Goal: Task Accomplishment & Management: Use online tool/utility

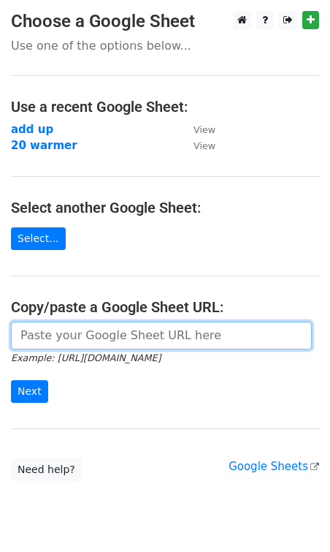
click at [40, 330] on input "url" at bounding box center [161, 336] width 301 height 28
paste input "https://docs.google.com/spreadsheets/d/1ro6L0opl_zVcLcPFYnlV8WwkzAjTOmEOHNhnVcY…"
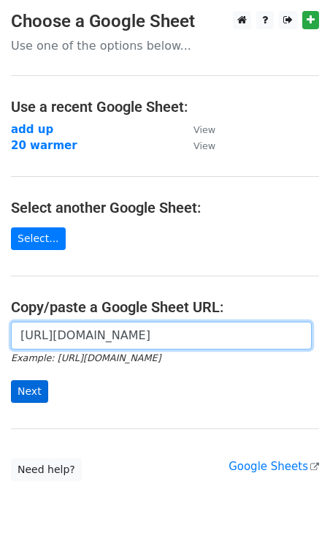
type input "https://docs.google.com/spreadsheets/d/1ro6L0opl_zVcLcPFYnlV8WwkzAjTOmEOHNhnVcY…"
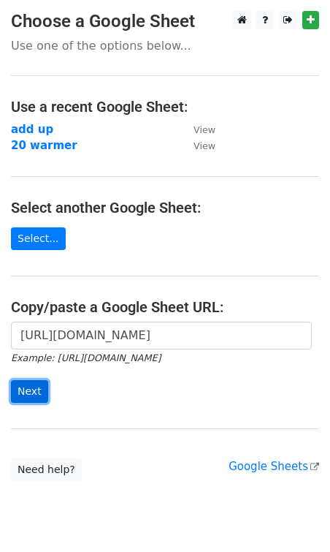
click at [27, 387] on input "Next" at bounding box center [29, 391] width 37 height 23
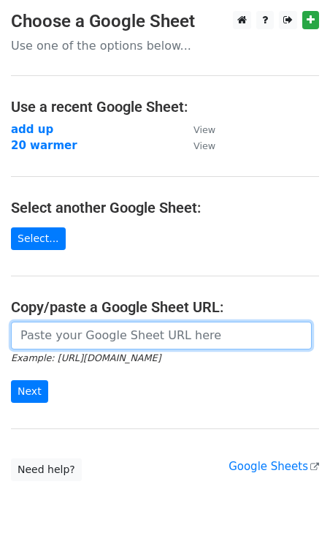
click at [67, 333] on input "url" at bounding box center [161, 336] width 301 height 28
paste input "https://docs.google.com/spreadsheets/d/1ro6L0opl_zVcLcPFYnlV8WwkzAjTOmEOHNhnVcY…"
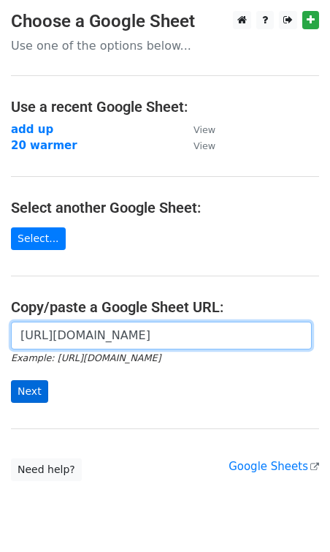
type input "https://docs.google.com/spreadsheets/d/1ro6L0opl_zVcLcPFYnlV8WwkzAjTOmEOHNhnVcY…"
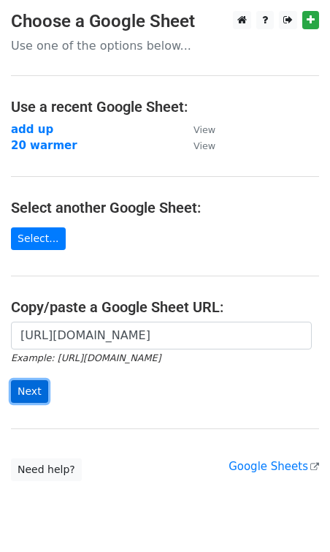
click at [29, 390] on input "Next" at bounding box center [29, 391] width 37 height 23
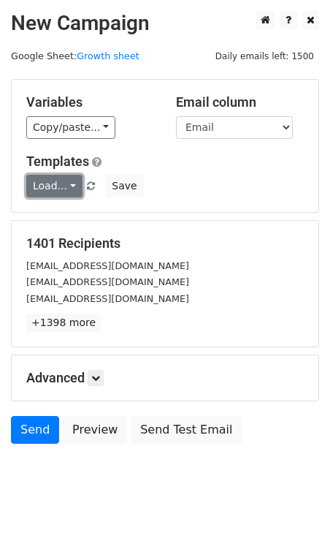
click at [53, 190] on link "Load..." at bounding box center [54, 186] width 56 height 23
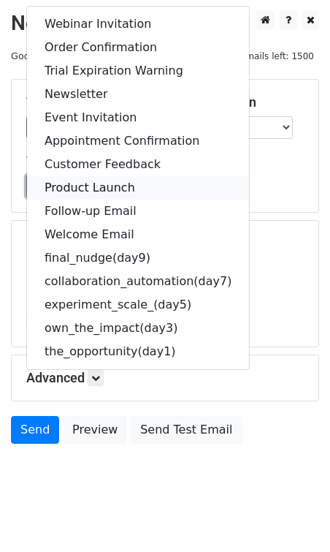
scroll to position [16, 0]
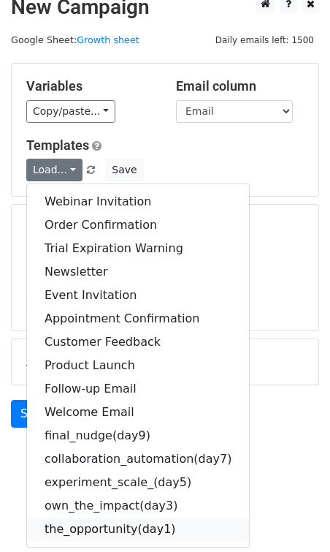
click at [94, 527] on link "the_opportunity(day1)" at bounding box center [138, 528] width 222 height 23
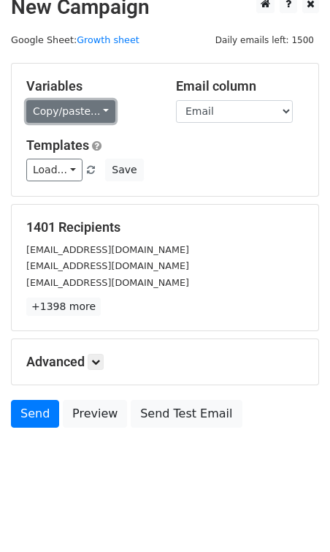
click at [83, 118] on link "Copy/paste..." at bounding box center [70, 111] width 89 height 23
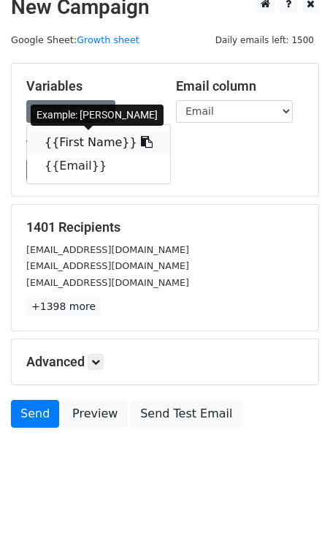
click at [83, 140] on link "{{First Name}}" at bounding box center [98, 142] width 143 height 23
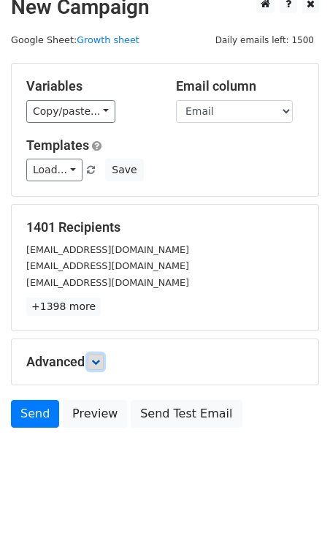
click at [96, 357] on icon at bounding box center [95, 361] width 9 height 9
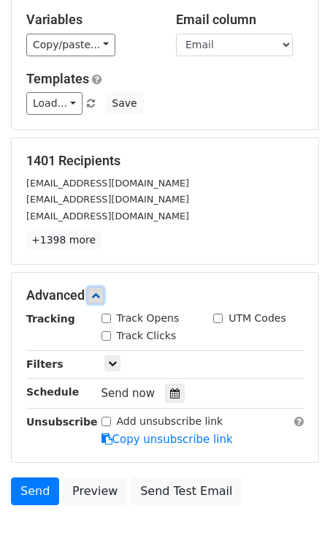
scroll to position [88, 0]
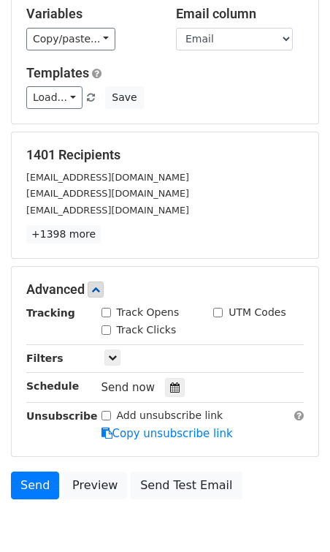
click at [105, 315] on input "Track Opens" at bounding box center [107, 313] width 10 height 10
checkbox input "true"
click at [107, 330] on input "Track Clicks" at bounding box center [107, 330] width 10 height 10
checkbox input "true"
click at [218, 311] on input "UTM Codes" at bounding box center [218, 313] width 10 height 10
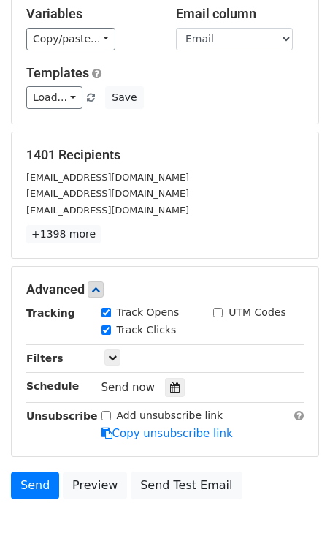
checkbox input "true"
click at [107, 328] on input "Track Clicks" at bounding box center [107, 330] width 10 height 10
click at [100, 289] on icon at bounding box center [95, 289] width 9 height 9
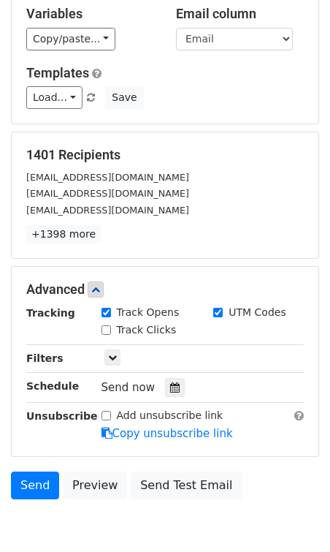
click at [108, 328] on input "Track Clicks" at bounding box center [107, 330] width 10 height 10
checkbox input "true"
click at [103, 314] on input "Track Opens" at bounding box center [107, 313] width 10 height 10
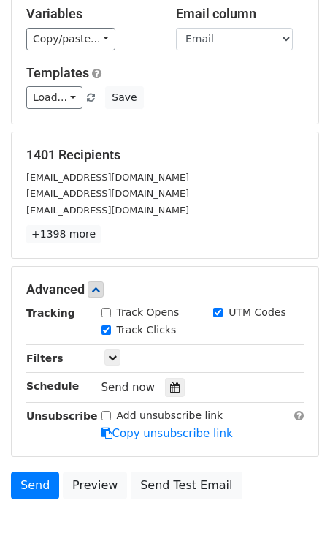
click at [107, 311] on input "Track Opens" at bounding box center [107, 313] width 10 height 10
checkbox input "true"
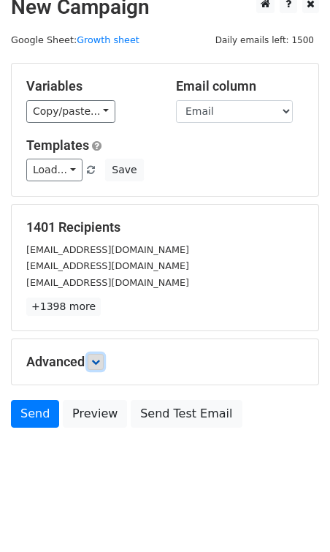
click at [94, 362] on link at bounding box center [96, 362] width 16 height 16
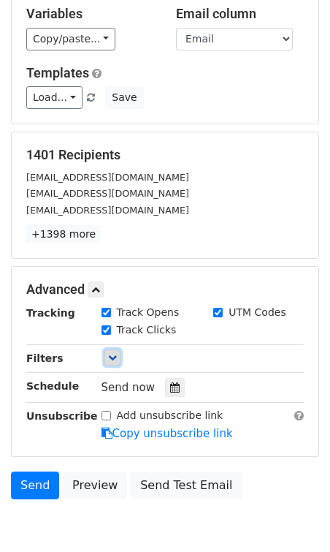
click at [112, 361] on icon at bounding box center [112, 357] width 9 height 9
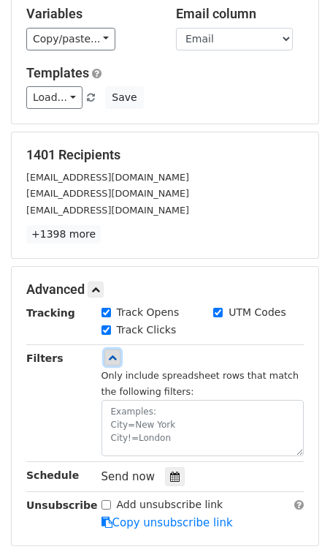
click at [112, 361] on icon at bounding box center [112, 357] width 9 height 9
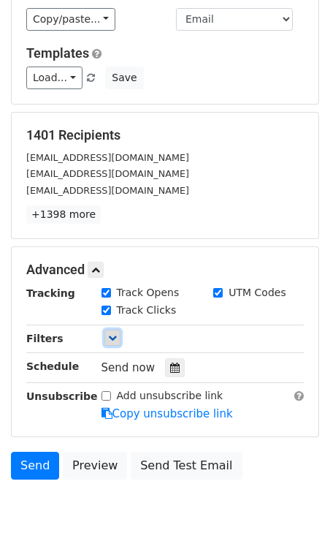
scroll to position [110, 0]
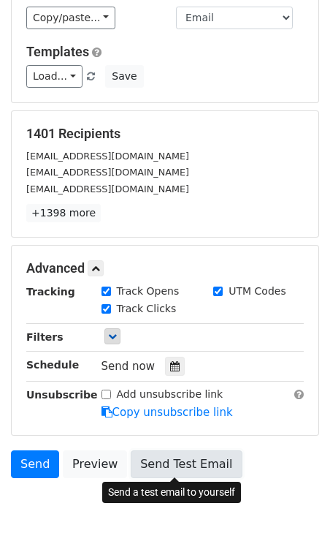
click at [158, 456] on link "Send Test Email" at bounding box center [186, 464] width 111 height 28
click at [148, 458] on link "Send Test Email" at bounding box center [186, 464] width 111 height 28
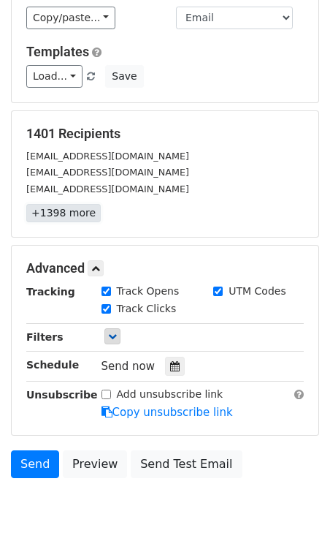
click at [60, 210] on link "+1398 more" at bounding box center [63, 213] width 75 height 18
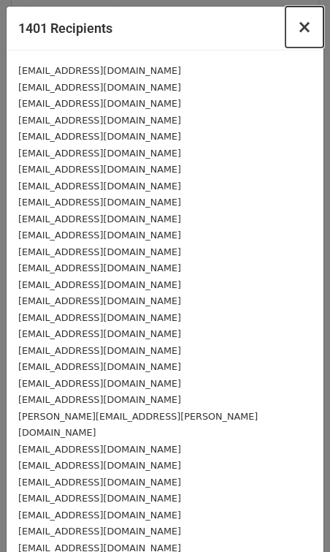
click at [301, 28] on span "×" at bounding box center [304, 27] width 15 height 20
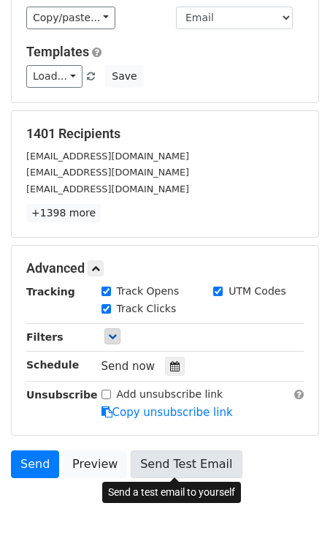
click at [181, 451] on link "Send Test Email" at bounding box center [186, 464] width 111 height 28
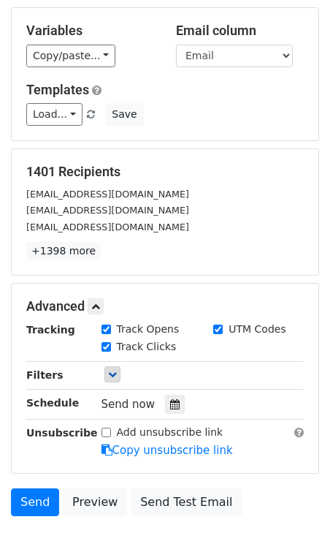
scroll to position [71, 0]
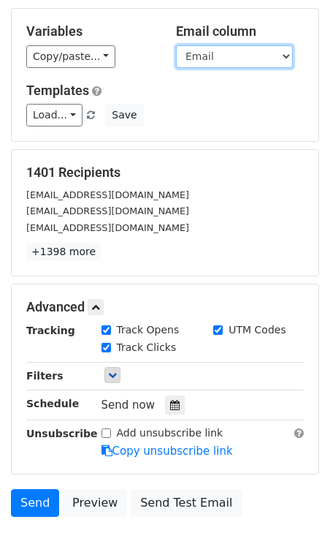
click at [231, 55] on select "First Name Email" at bounding box center [234, 56] width 117 height 23
click at [176, 45] on select "First Name Email" at bounding box center [234, 56] width 117 height 23
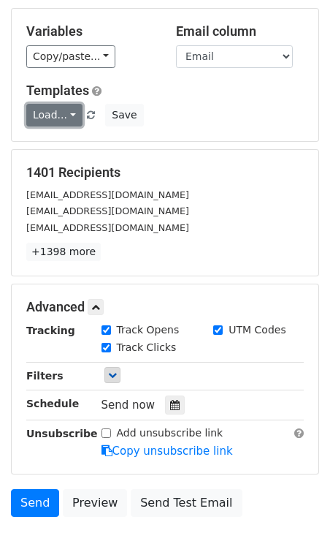
click at [66, 110] on link "Load..." at bounding box center [54, 115] width 56 height 23
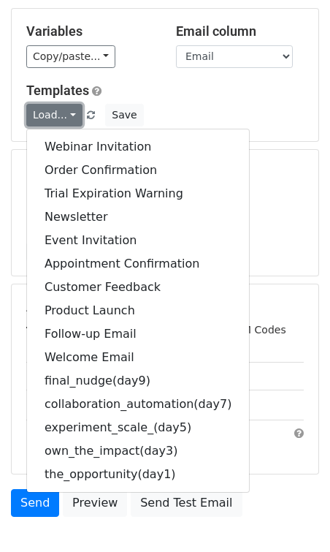
click at [66, 110] on link "Load..." at bounding box center [54, 115] width 56 height 23
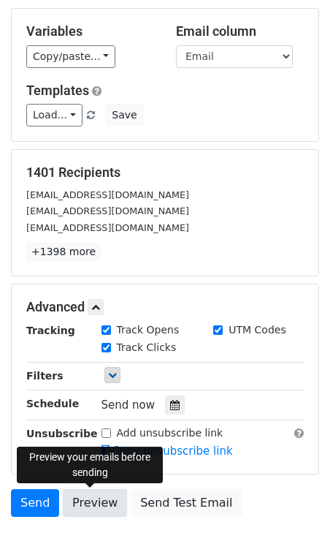
click at [85, 501] on link "Preview" at bounding box center [95, 503] width 64 height 28
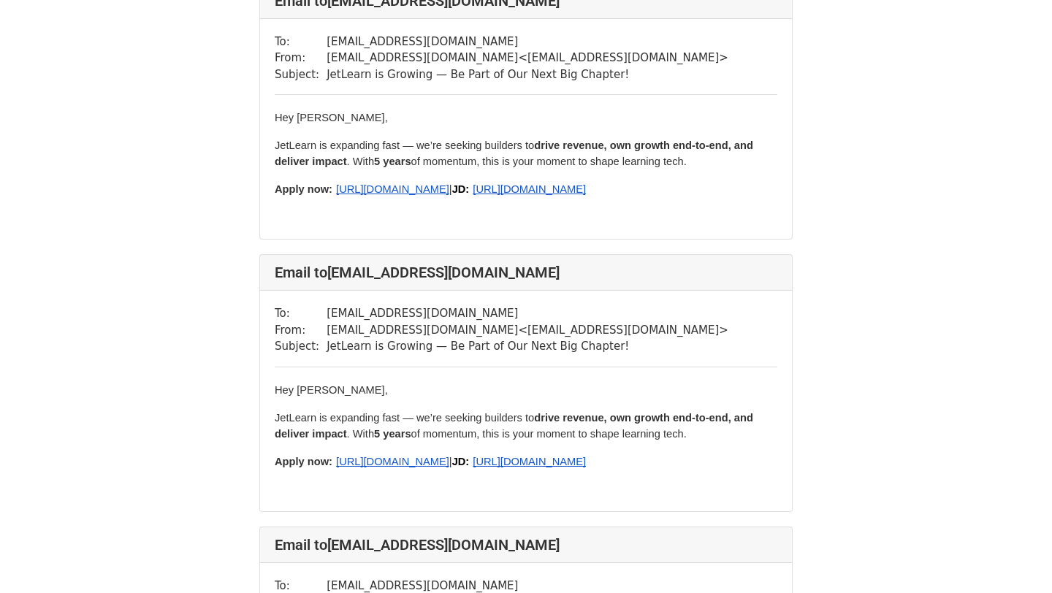
scroll to position [124, 0]
